Goal: Navigation & Orientation: Find specific page/section

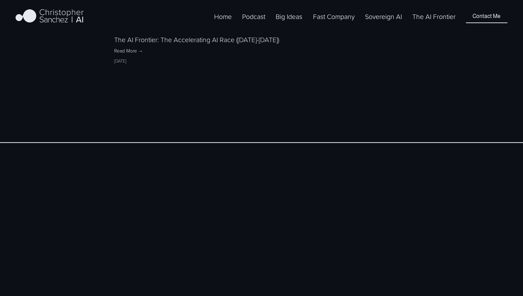
scroll to position [1311, 0]
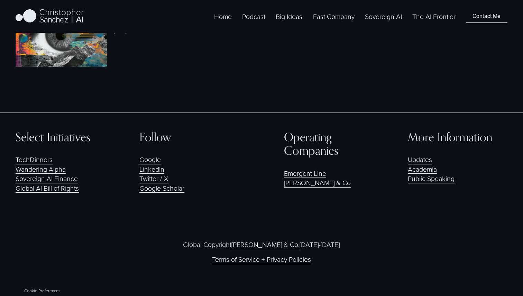
click at [430, 22] on link "The AI Frontier" at bounding box center [433, 16] width 43 height 11
